Goal: Task Accomplishment & Management: Use online tool/utility

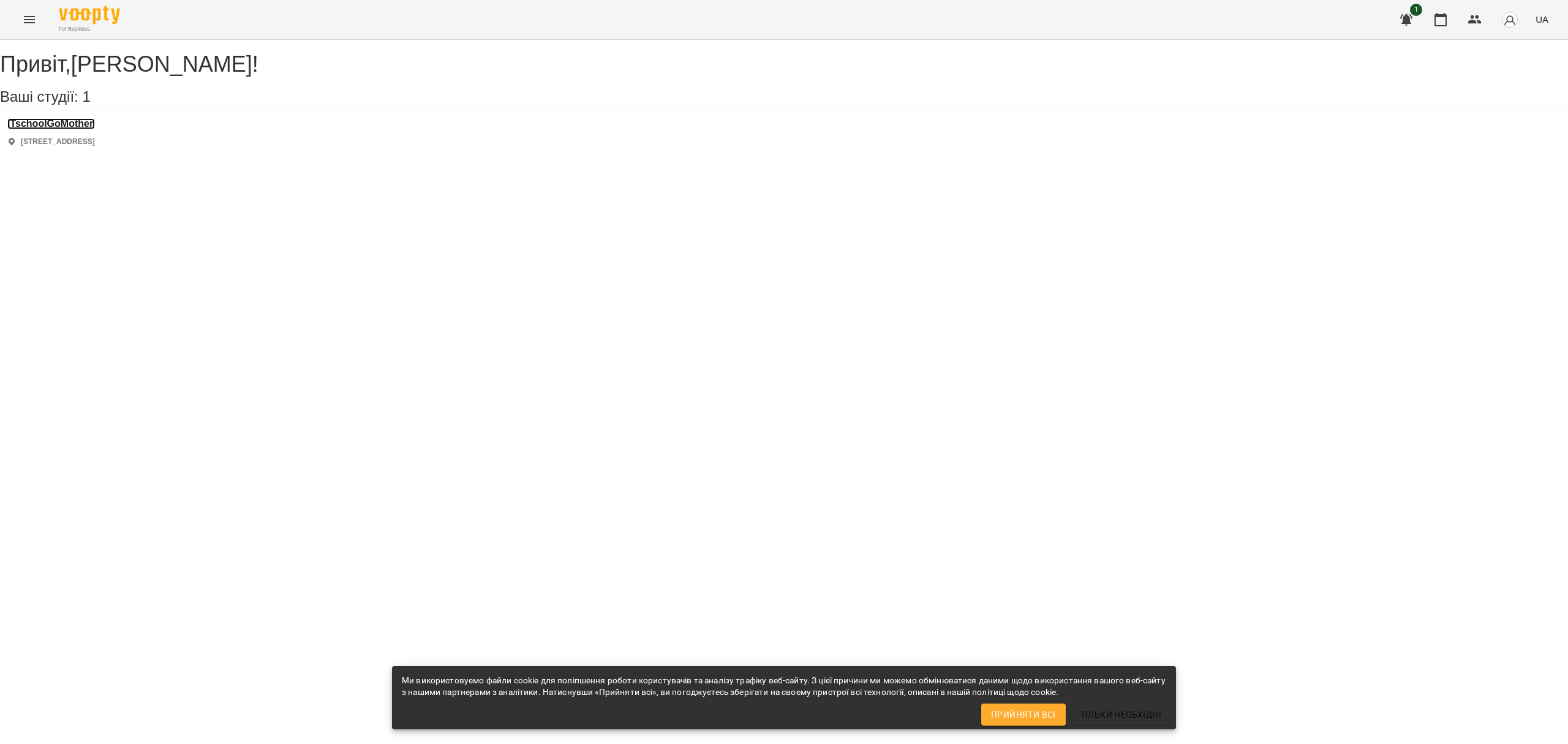
click at [88, 129] on h3 "ITschoolGoMother" at bounding box center [50, 124] width 88 height 11
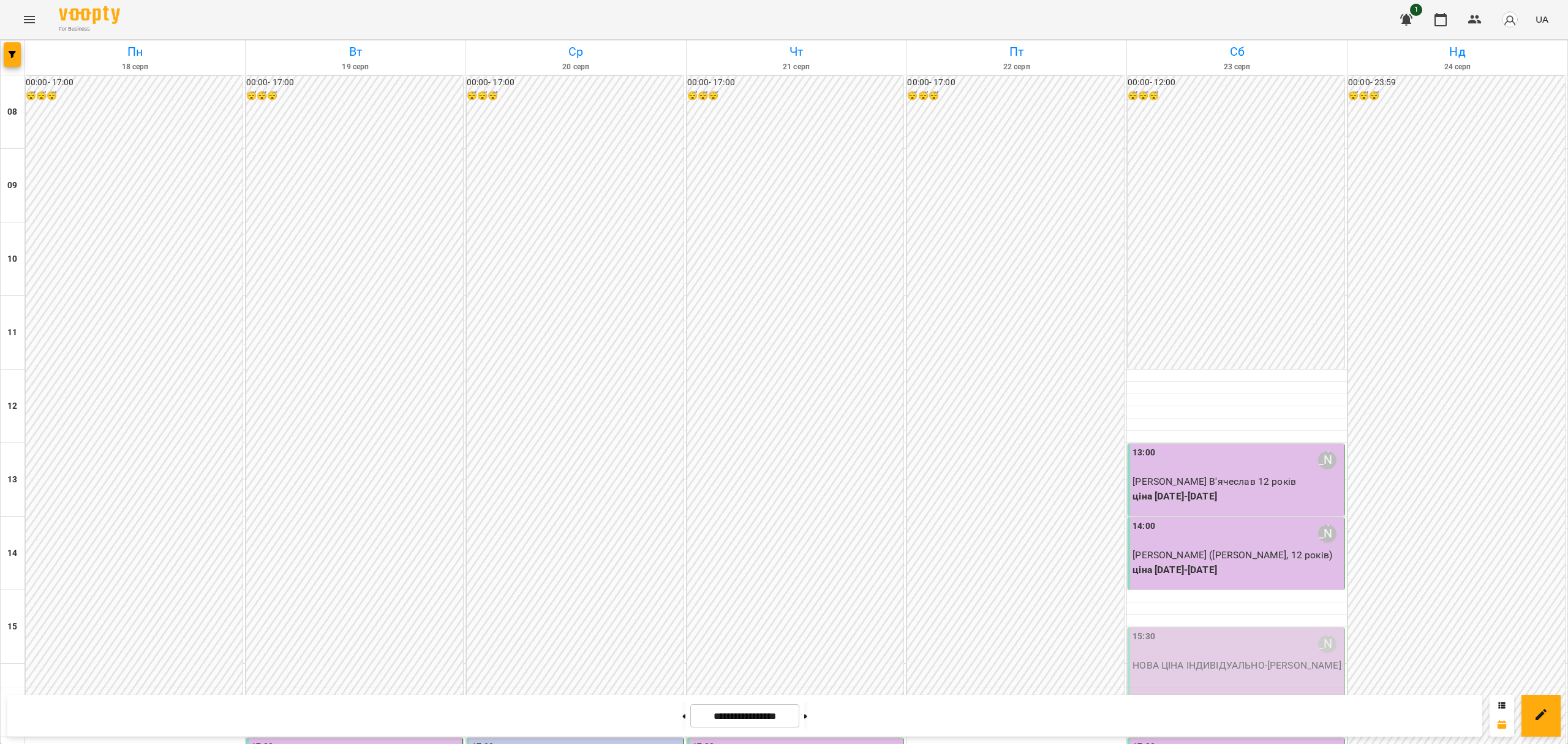
scroll to position [490, 0]
click at [760, 707] on input "**********" at bounding box center [744, 715] width 109 height 24
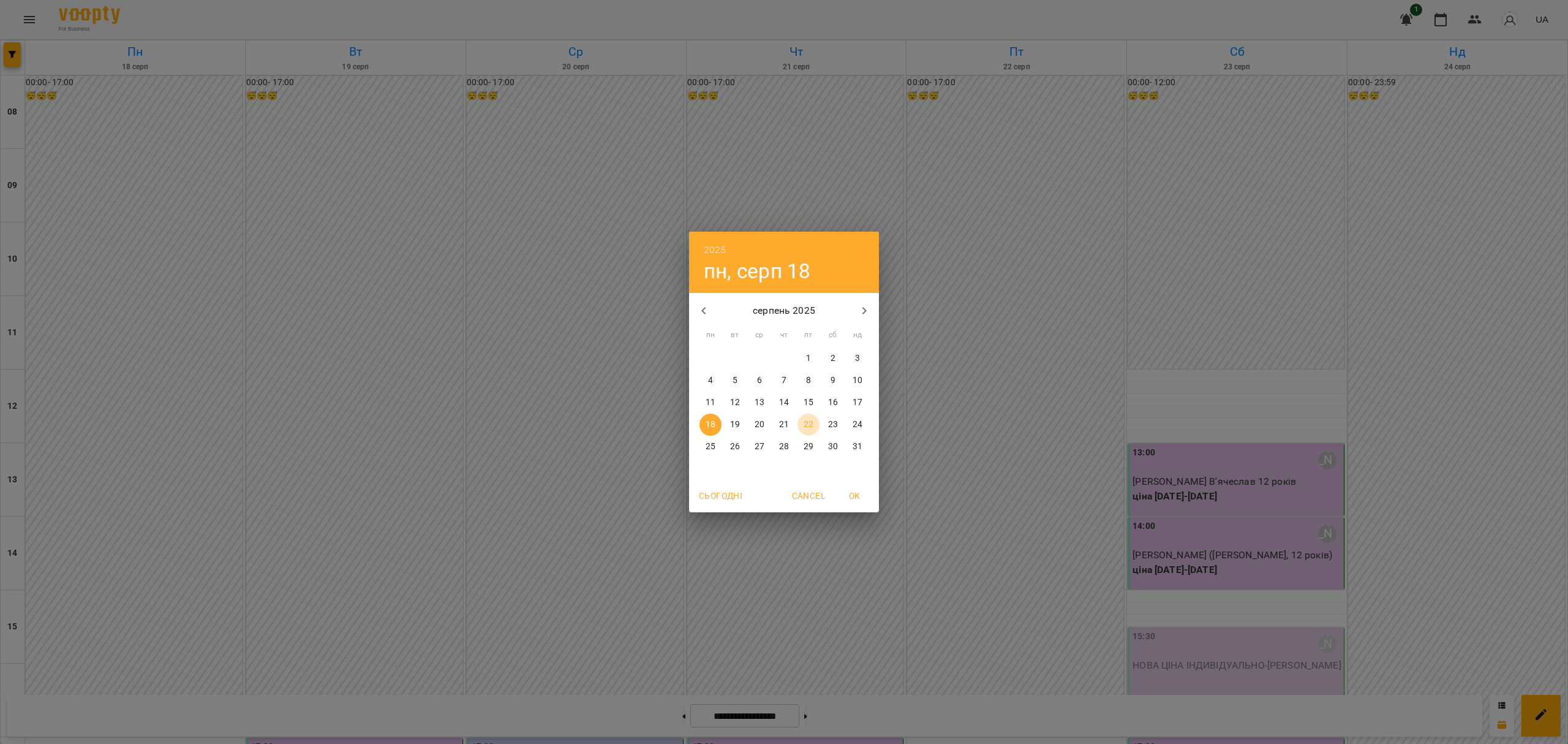
click at [809, 423] on p "22" at bounding box center [808, 425] width 10 height 12
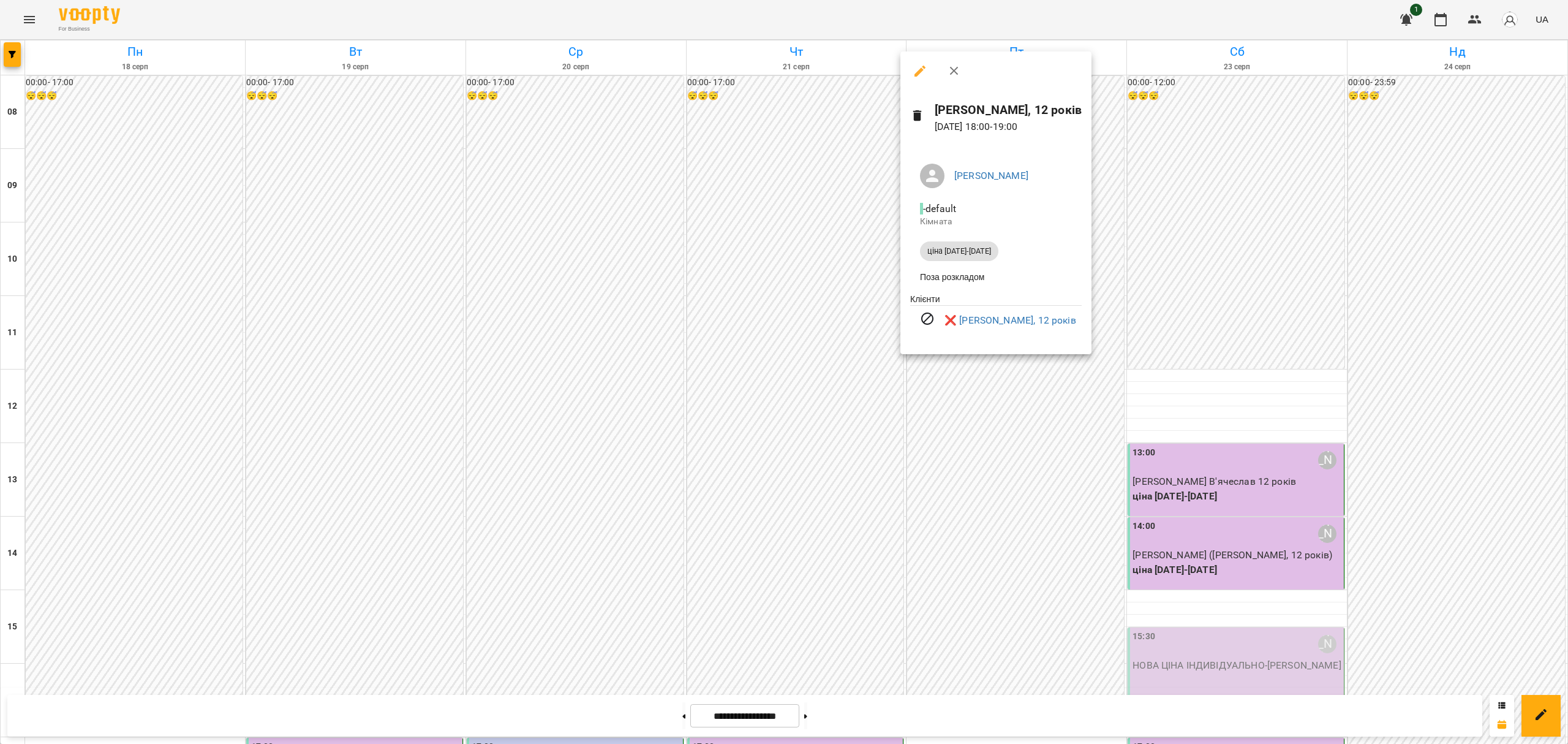
click at [991, 428] on div at bounding box center [784, 372] width 1568 height 744
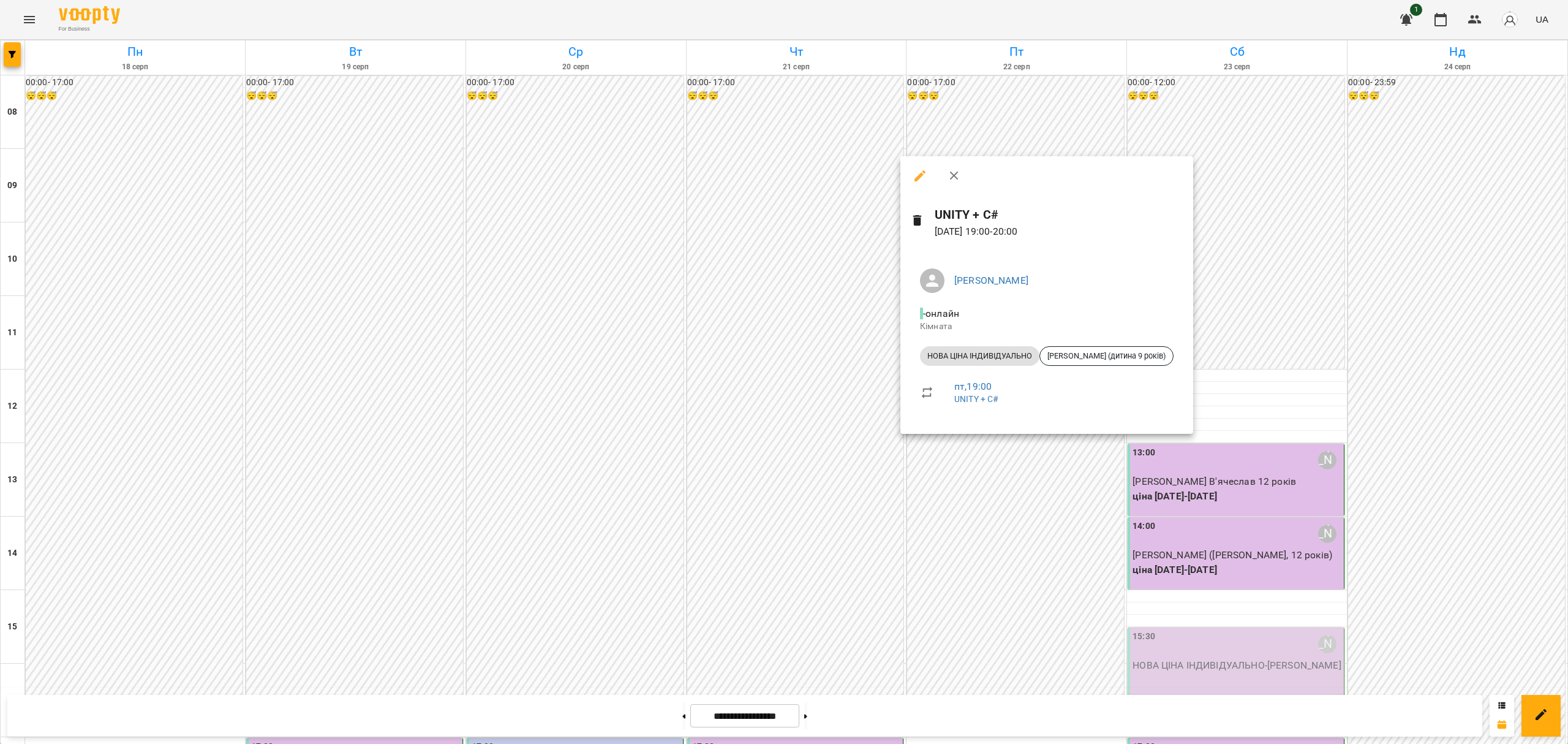
click at [980, 443] on div at bounding box center [784, 372] width 1568 height 744
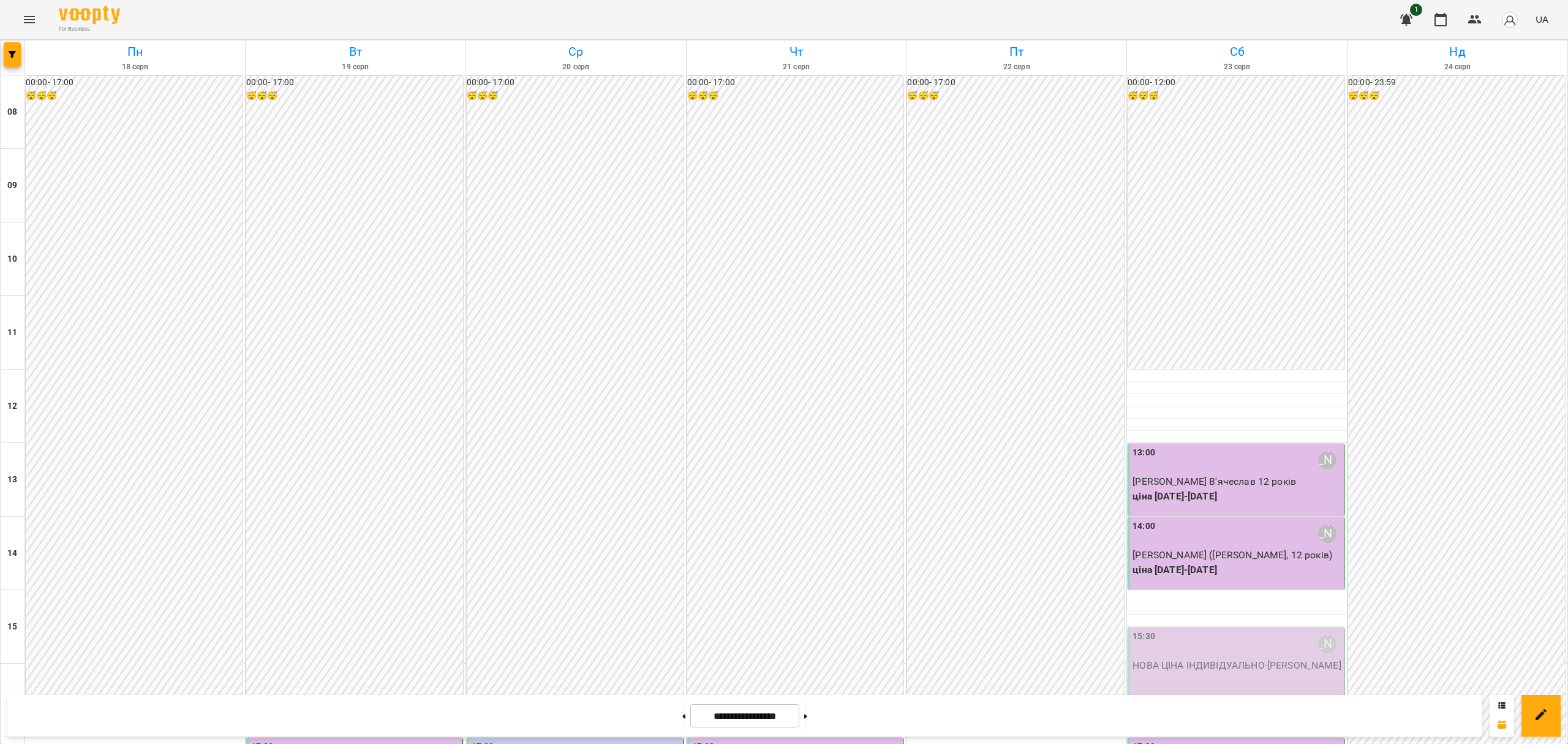
scroll to position [317, 0]
